Goal: Check status: Check status

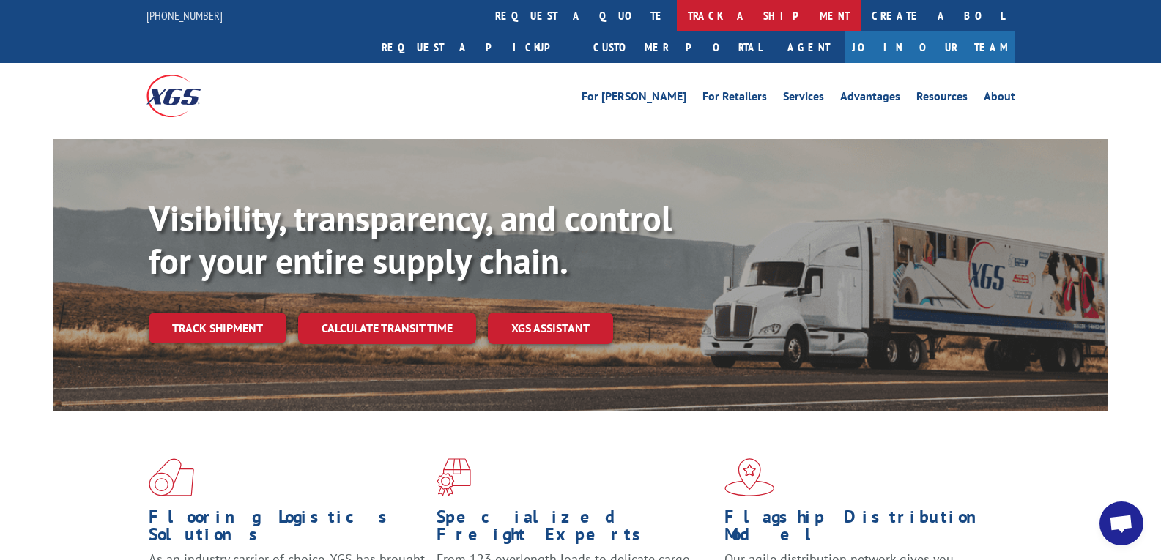
click at [677, 15] on link "track a shipment" at bounding box center [769, 15] width 184 height 31
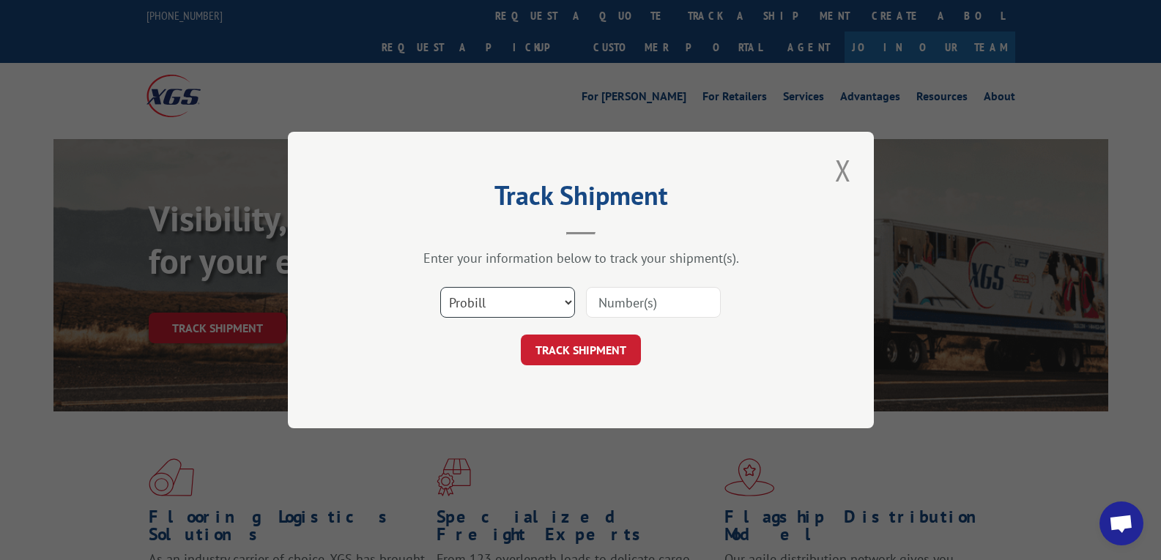
click at [529, 308] on select "Select category... Probill BOL PO" at bounding box center [507, 302] width 135 height 31
select select "bol"
click at [440, 287] on select "Select category... Probill BOL PO" at bounding box center [507, 302] width 135 height 31
click at [645, 303] on input at bounding box center [653, 302] width 135 height 31
type input "419617"
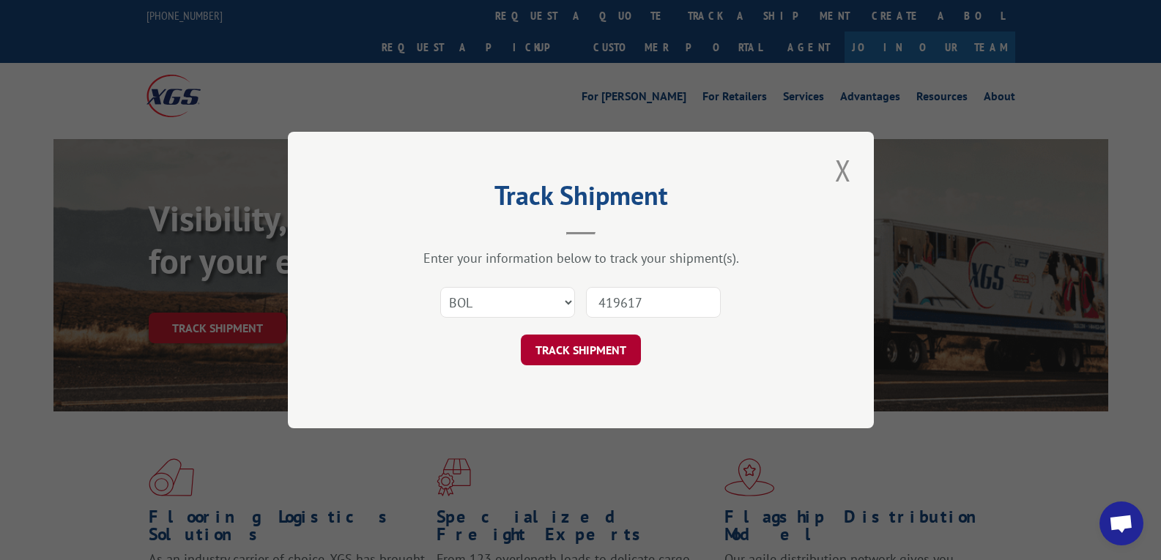
click at [611, 354] on button "TRACK SHIPMENT" at bounding box center [581, 350] width 120 height 31
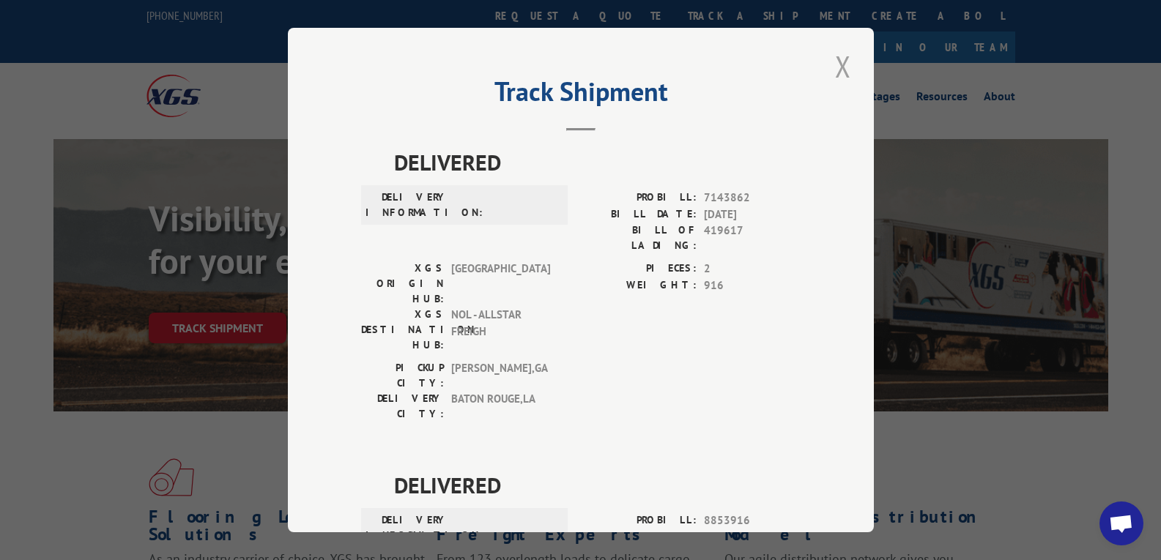
click at [833, 69] on button "Close modal" at bounding box center [842, 66] width 25 height 40
